Goal: Find specific page/section: Find specific page/section

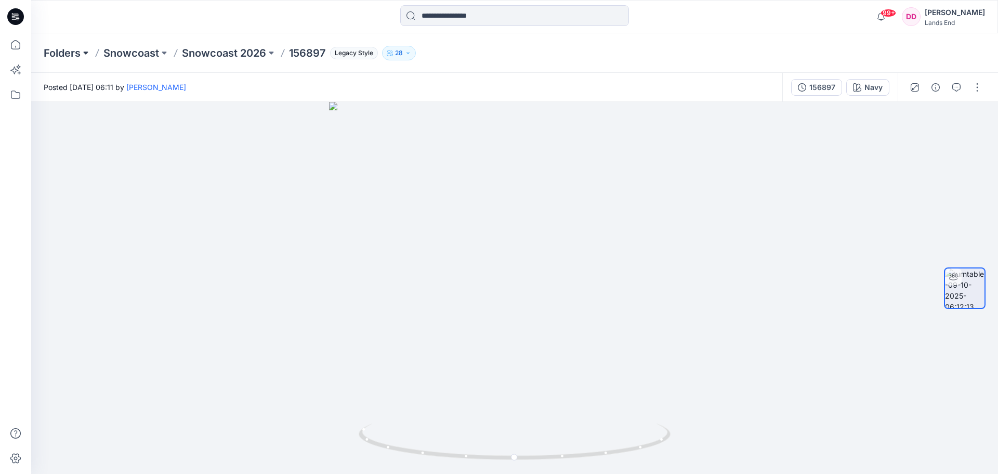
click at [85, 52] on button at bounding box center [86, 53] width 10 height 15
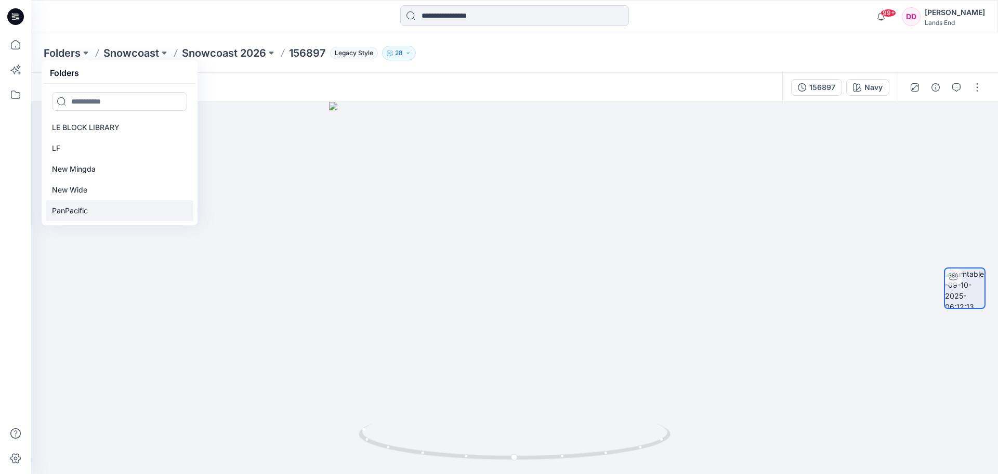
click at [73, 212] on p "PanPacific" at bounding box center [70, 210] width 36 height 12
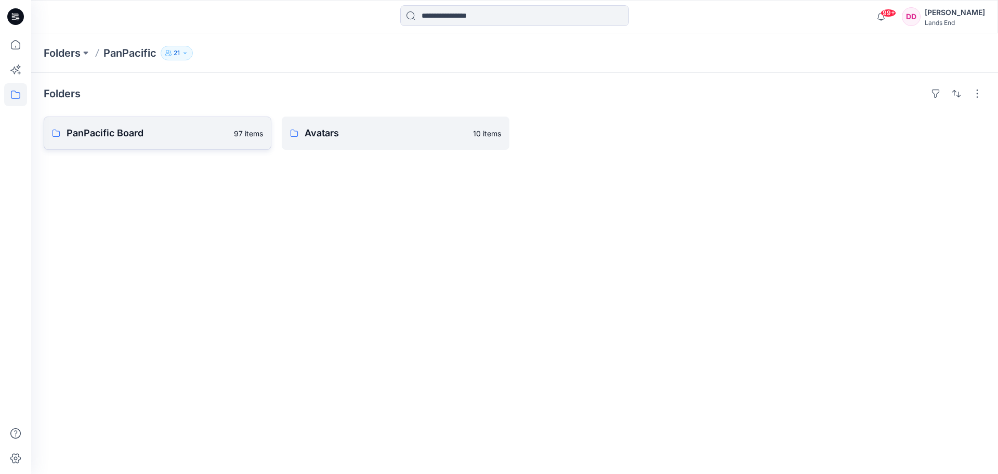
click at [124, 132] on p "PanPacific Board" at bounding box center [147, 133] width 161 height 15
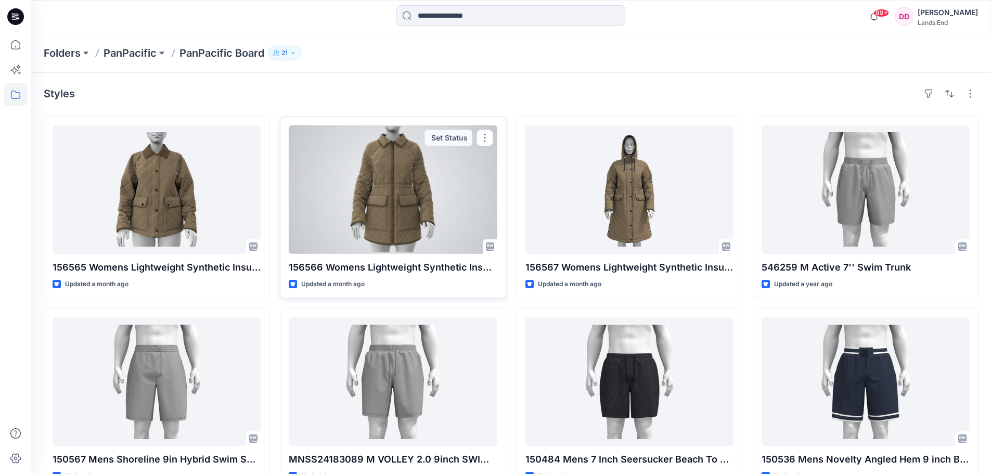
click at [391, 204] on div at bounding box center [393, 189] width 208 height 128
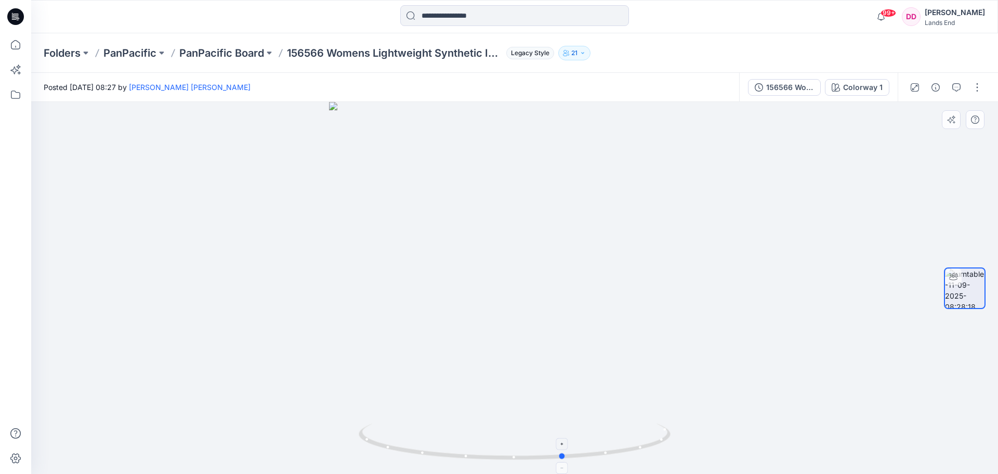
drag, startPoint x: 516, startPoint y: 462, endPoint x: 566, endPoint y: 465, distance: 49.5
click at [566, 465] on div at bounding box center [514, 288] width 967 height 372
drag, startPoint x: 564, startPoint y: 460, endPoint x: 391, endPoint y: 459, distance: 173.2
click at [391, 459] on icon at bounding box center [516, 442] width 315 height 39
drag, startPoint x: 395, startPoint y: 453, endPoint x: 576, endPoint y: 443, distance: 181.3
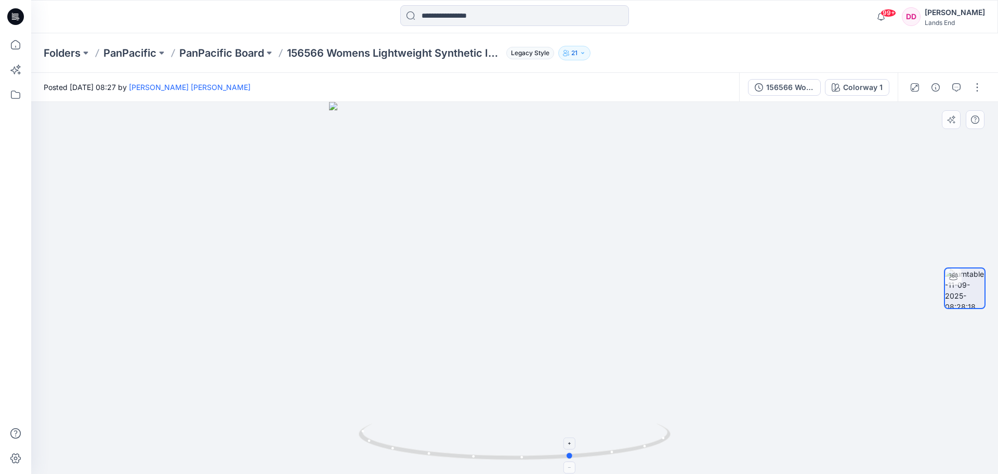
click at [576, 443] on icon at bounding box center [516, 442] width 315 height 39
